Goal: Use online tool/utility

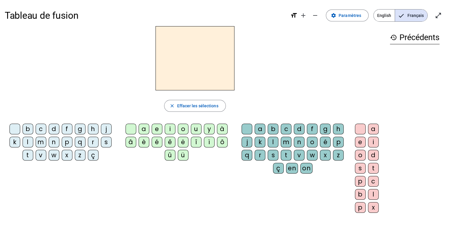
click at [65, 128] on div "f" at bounding box center [67, 129] width 11 height 11
click at [196, 128] on div "u" at bounding box center [196, 129] width 11 height 11
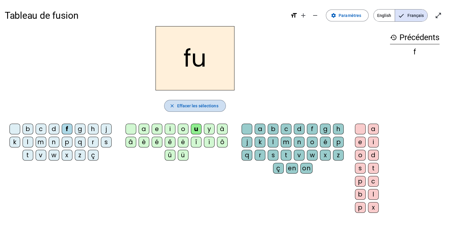
click at [199, 104] on span "Effacer les sélections" at bounding box center [197, 105] width 41 height 7
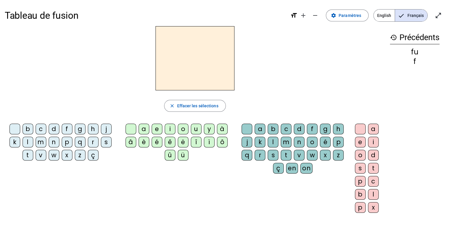
click at [67, 145] on div "p" at bounding box center [67, 142] width 11 height 11
click at [145, 130] on div "a" at bounding box center [144, 129] width 11 height 11
click at [260, 129] on div "a" at bounding box center [260, 129] width 11 height 11
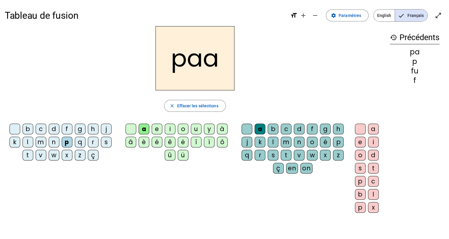
click at [326, 128] on div "g" at bounding box center [325, 129] width 11 height 11
click at [362, 142] on div "e" at bounding box center [360, 142] width 11 height 11
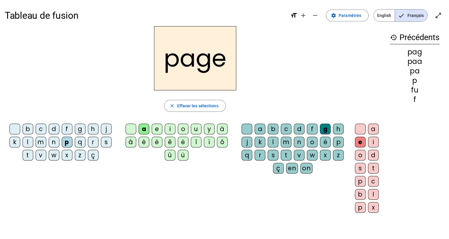
click at [337, 155] on div "z" at bounding box center [338, 155] width 11 height 11
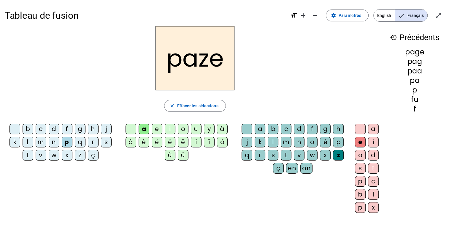
click at [337, 139] on div "p" at bounding box center [338, 142] width 11 height 11
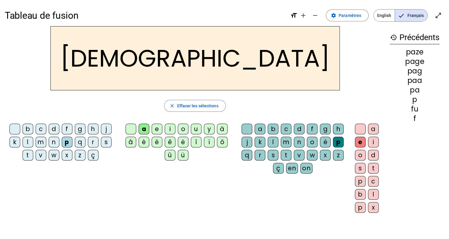
click at [298, 154] on div "v" at bounding box center [299, 155] width 11 height 11
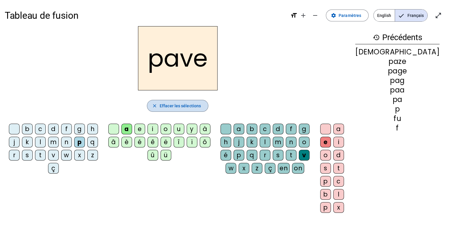
click at [197, 106] on span "Effacer les sélections" at bounding box center [180, 105] width 41 height 7
